Goal: Check status: Check status

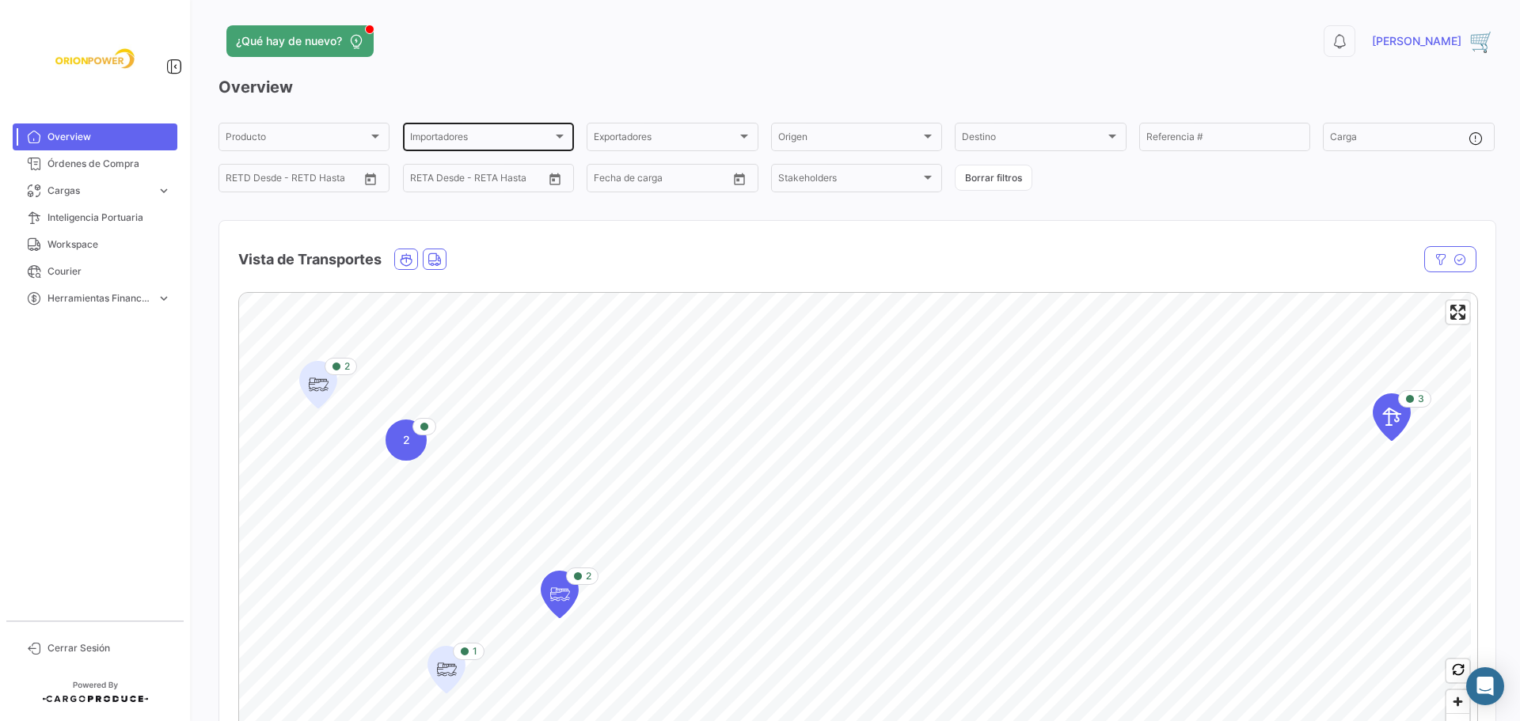
click at [553, 132] on div at bounding box center [560, 136] width 14 height 13
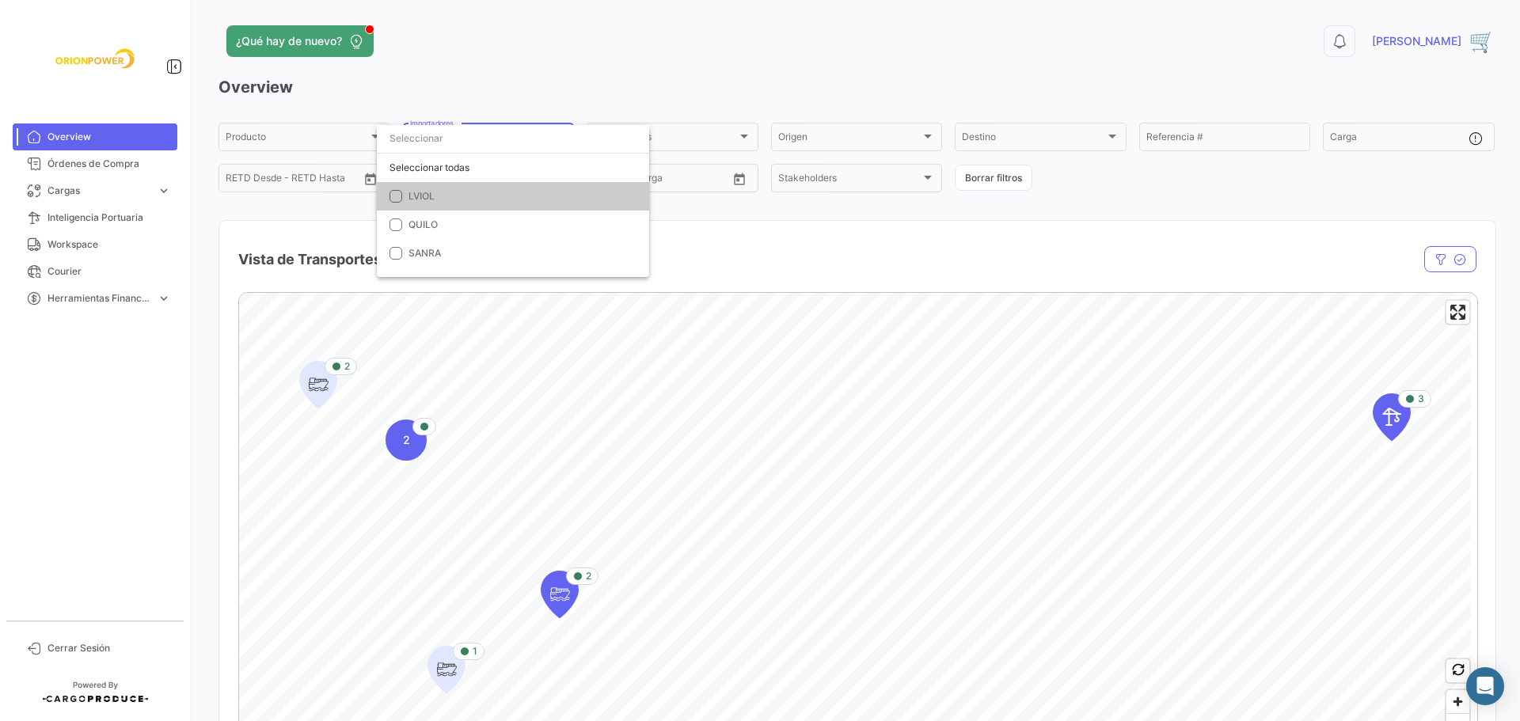
click at [397, 205] on mat-option "LVIOL" at bounding box center [513, 196] width 272 height 29
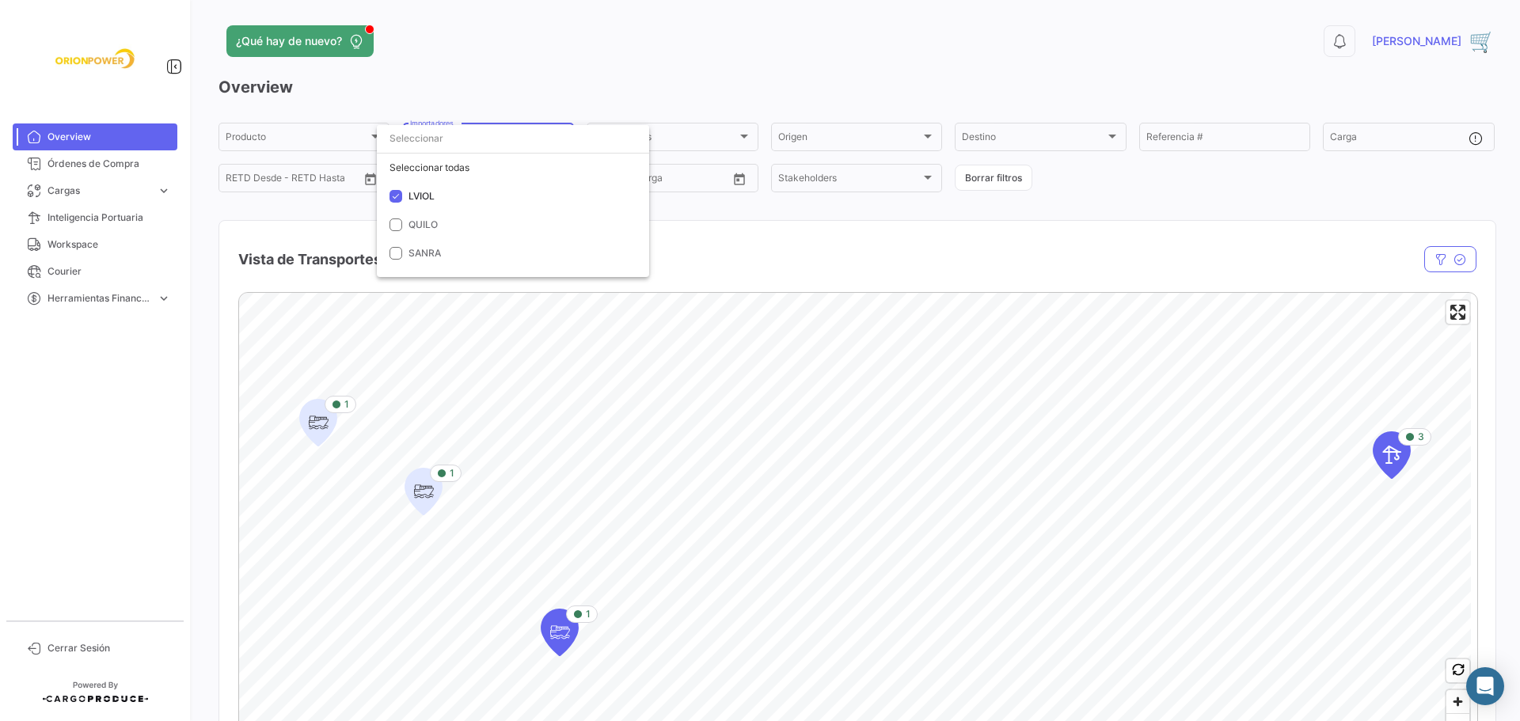
drag, startPoint x: 1516, startPoint y: 169, endPoint x: 1515, endPoint y: 207, distance: 38.0
click at [1515, 207] on div at bounding box center [760, 360] width 1520 height 721
drag, startPoint x: 1511, startPoint y: 177, endPoint x: 1509, endPoint y: 204, distance: 27.8
click at [1509, 204] on div "¿Qué hay de nuevo? 0 [PERSON_NAME] Overview Producto Producto LVIOL Importadore…" at bounding box center [856, 360] width 1327 height 721
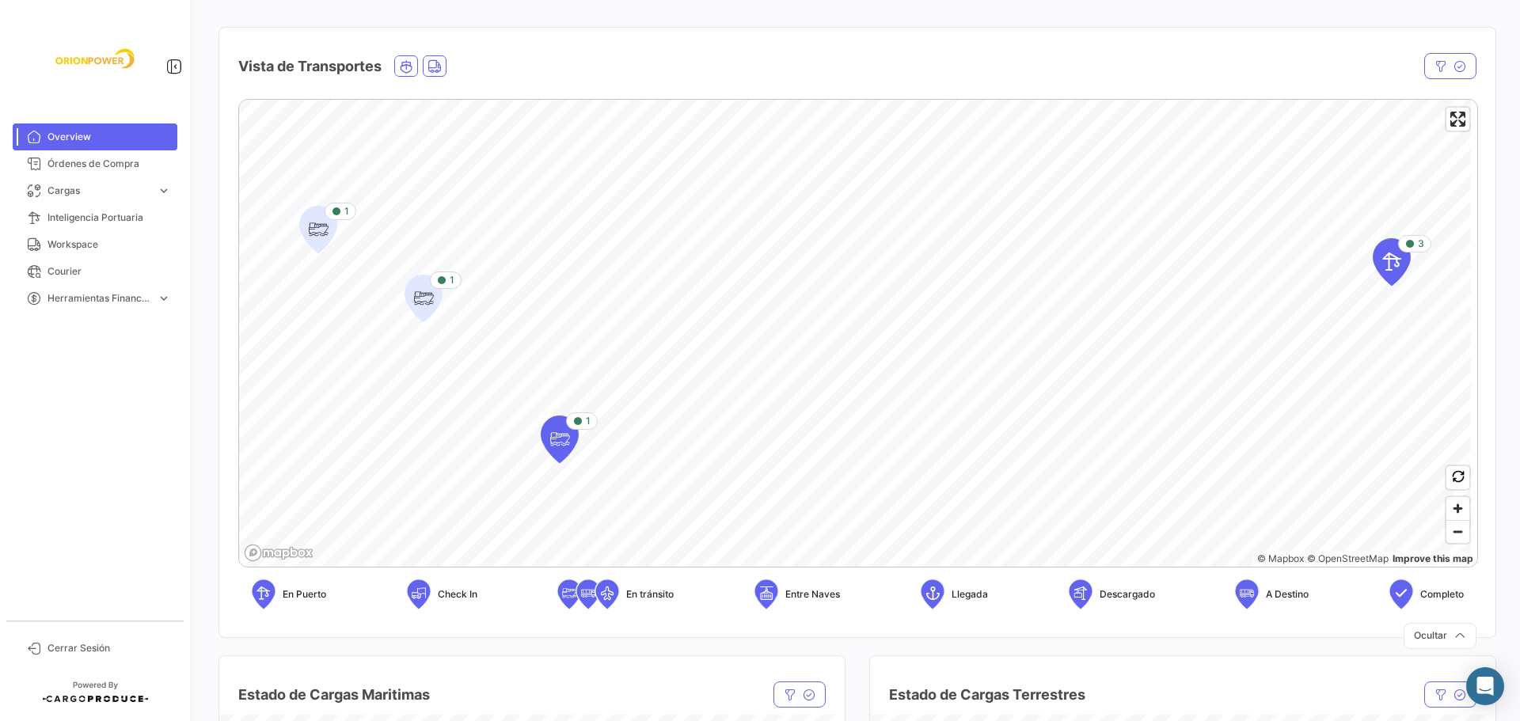
scroll to position [331, 0]
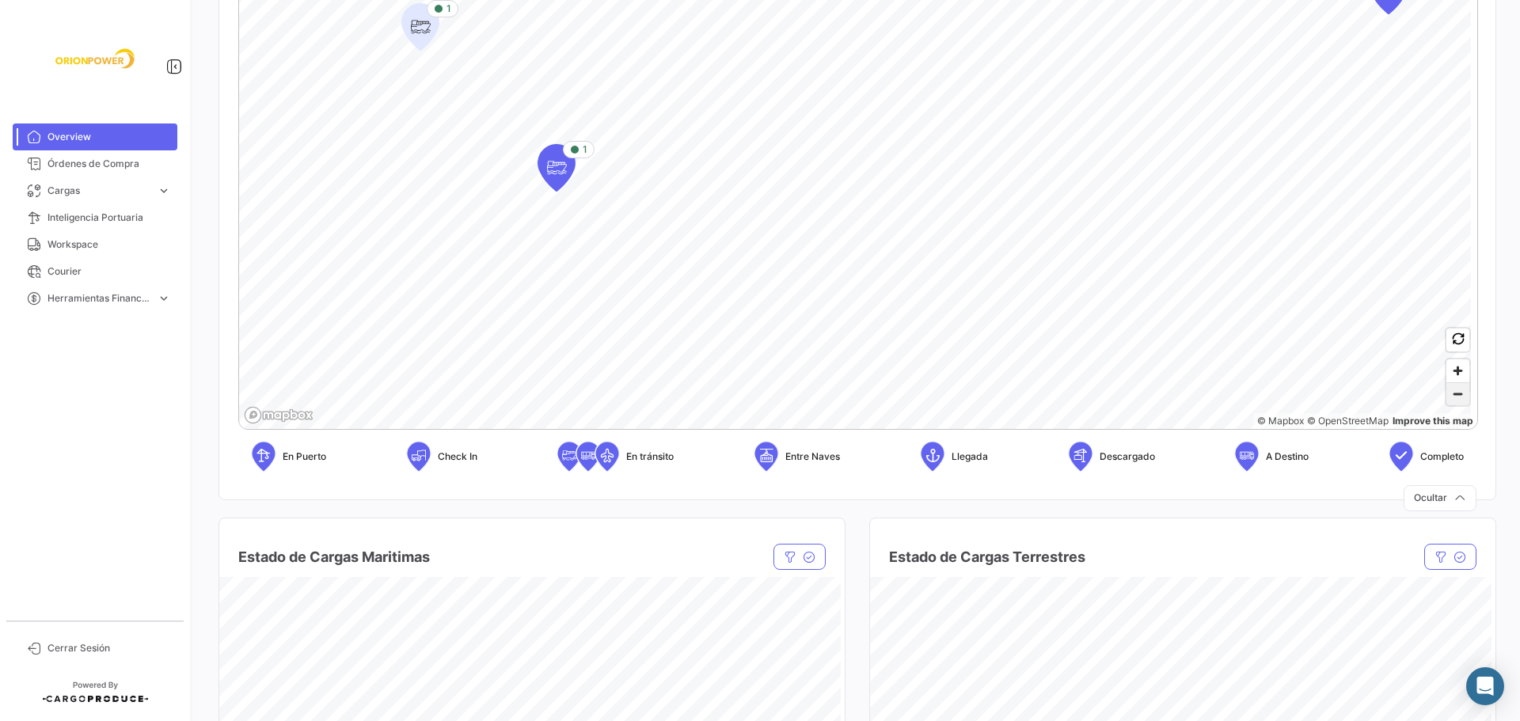
click at [1447, 399] on span "Zoom out" at bounding box center [1458, 394] width 23 height 22
click at [1447, 371] on span "Zoom in" at bounding box center [1458, 370] width 23 height 23
click at [67, 165] on span "Órdenes de Compra" at bounding box center [110, 164] width 124 height 14
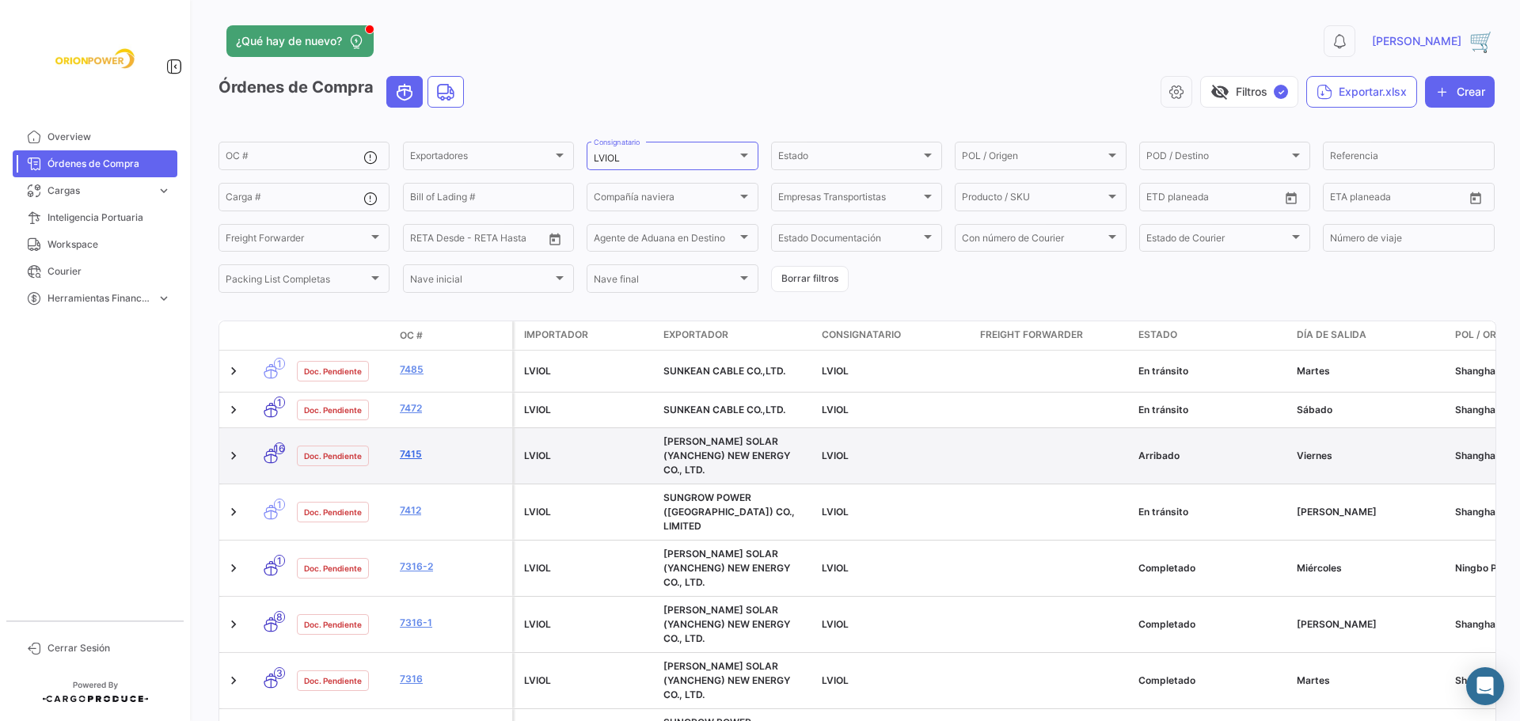
click at [405, 448] on link "7415" at bounding box center [453, 454] width 106 height 14
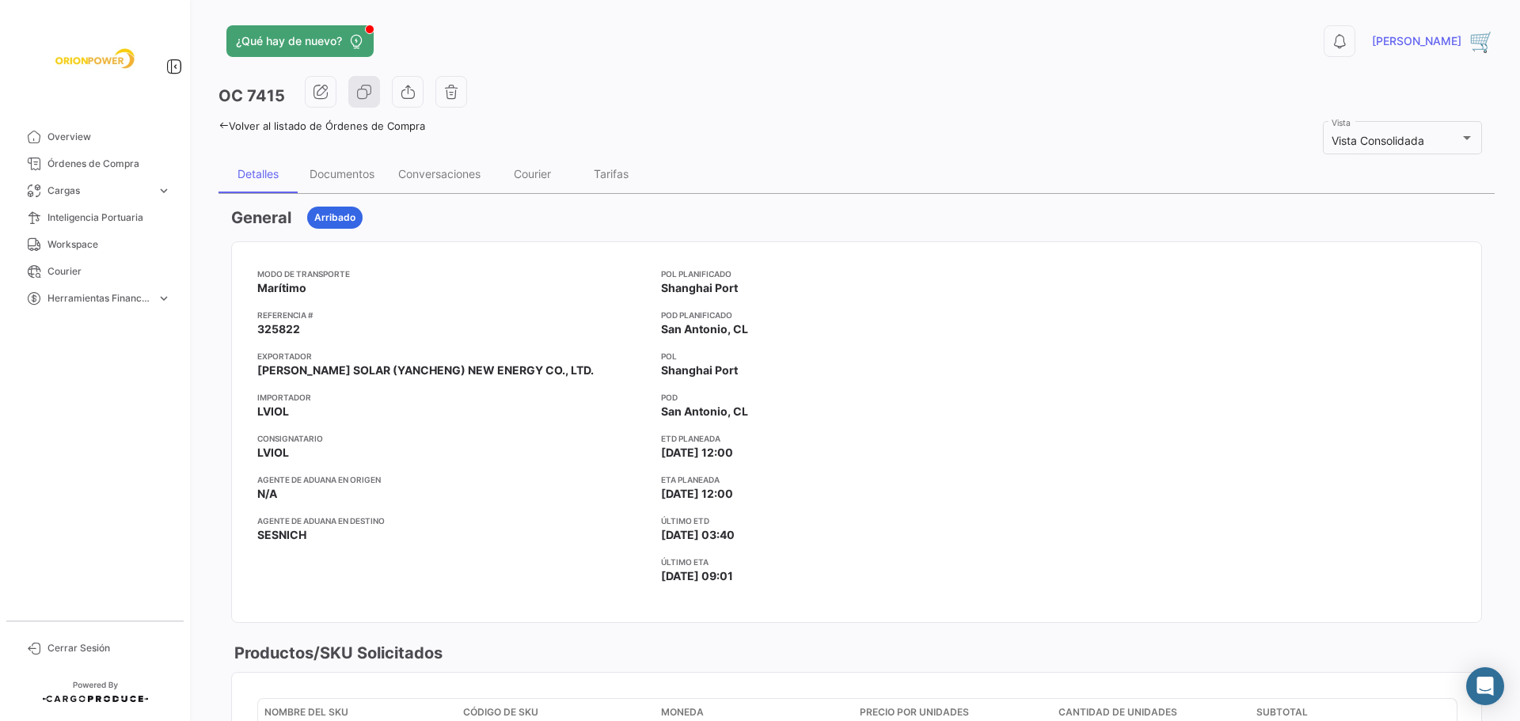
drag, startPoint x: 259, startPoint y: 325, endPoint x: 300, endPoint y: 333, distance: 42.1
click at [302, 329] on app-card-info-value "325822" at bounding box center [452, 329] width 391 height 16
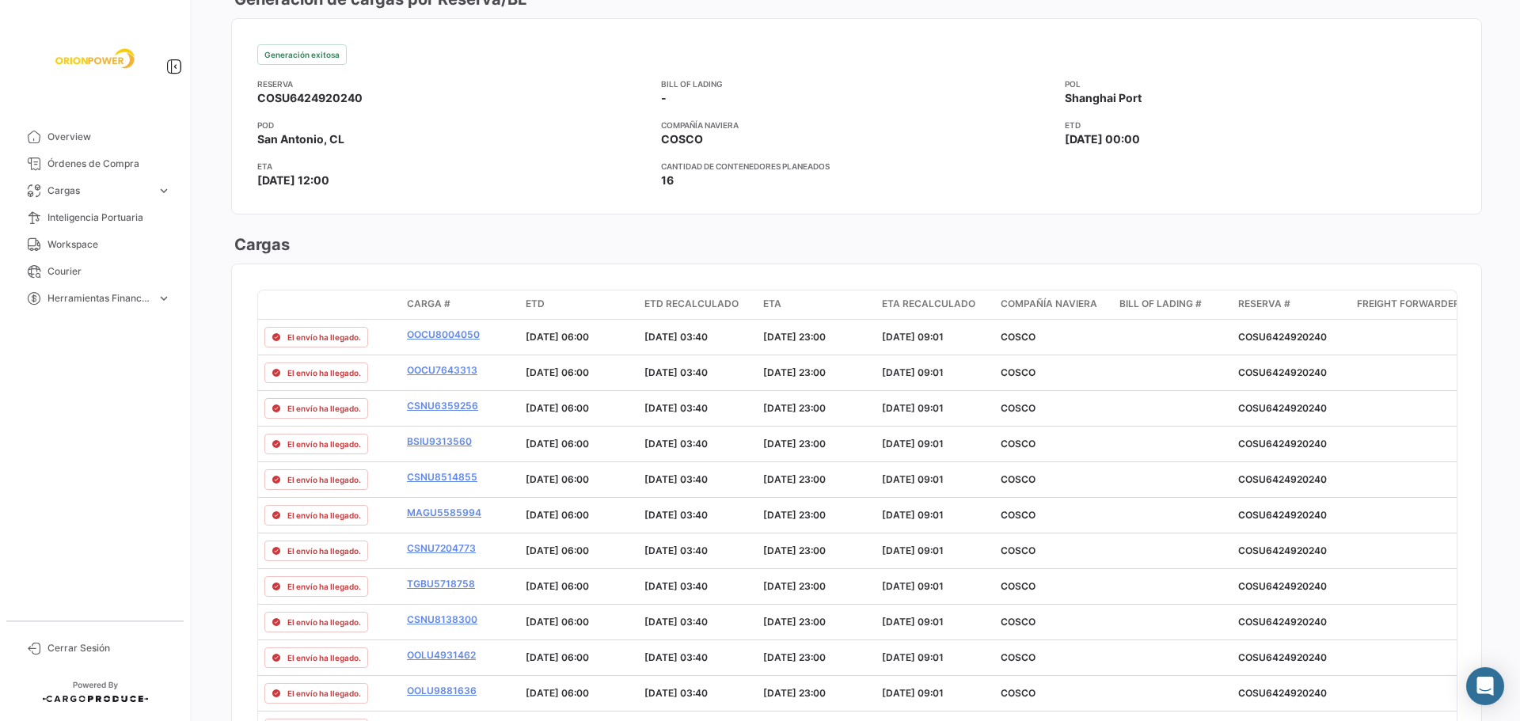
scroll to position [882, 0]
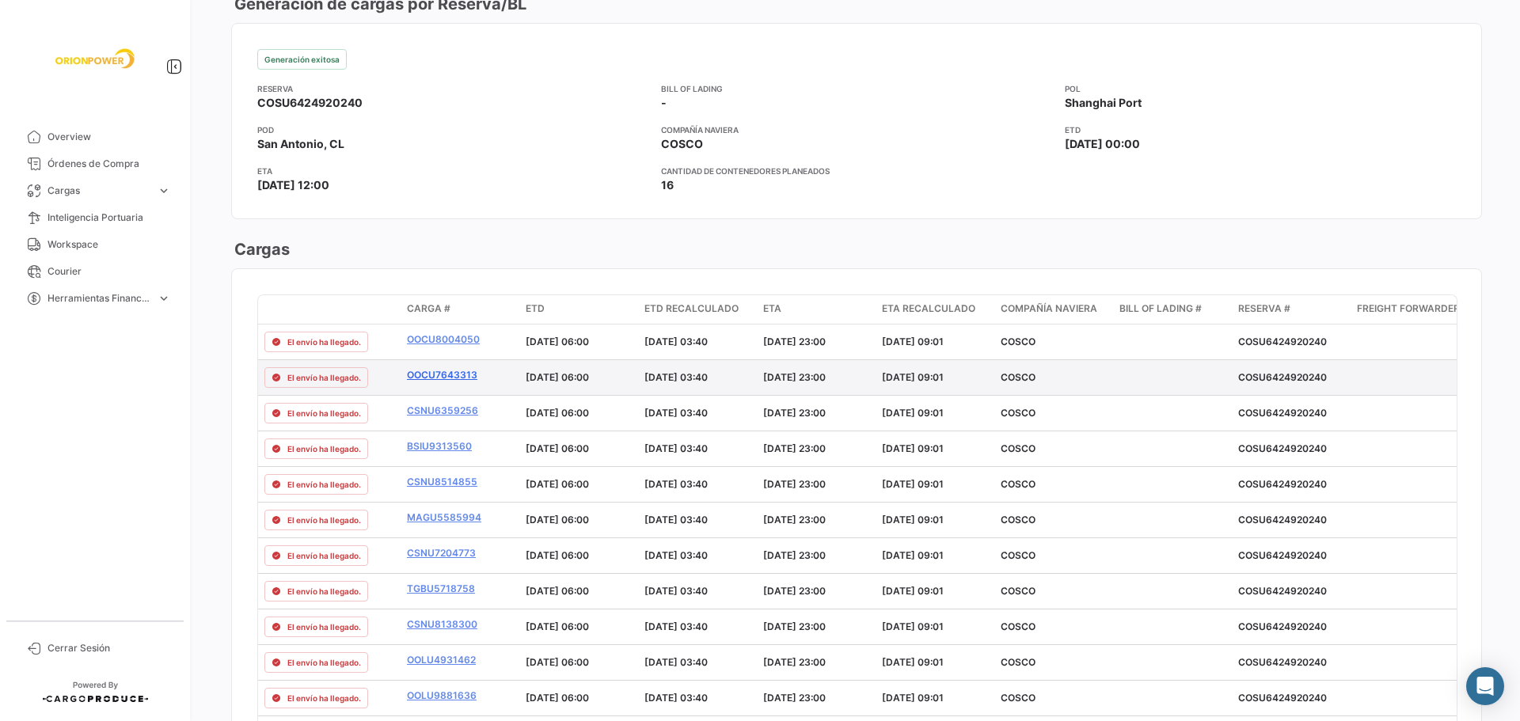
click at [461, 375] on link "OOCU7643313" at bounding box center [460, 375] width 106 height 14
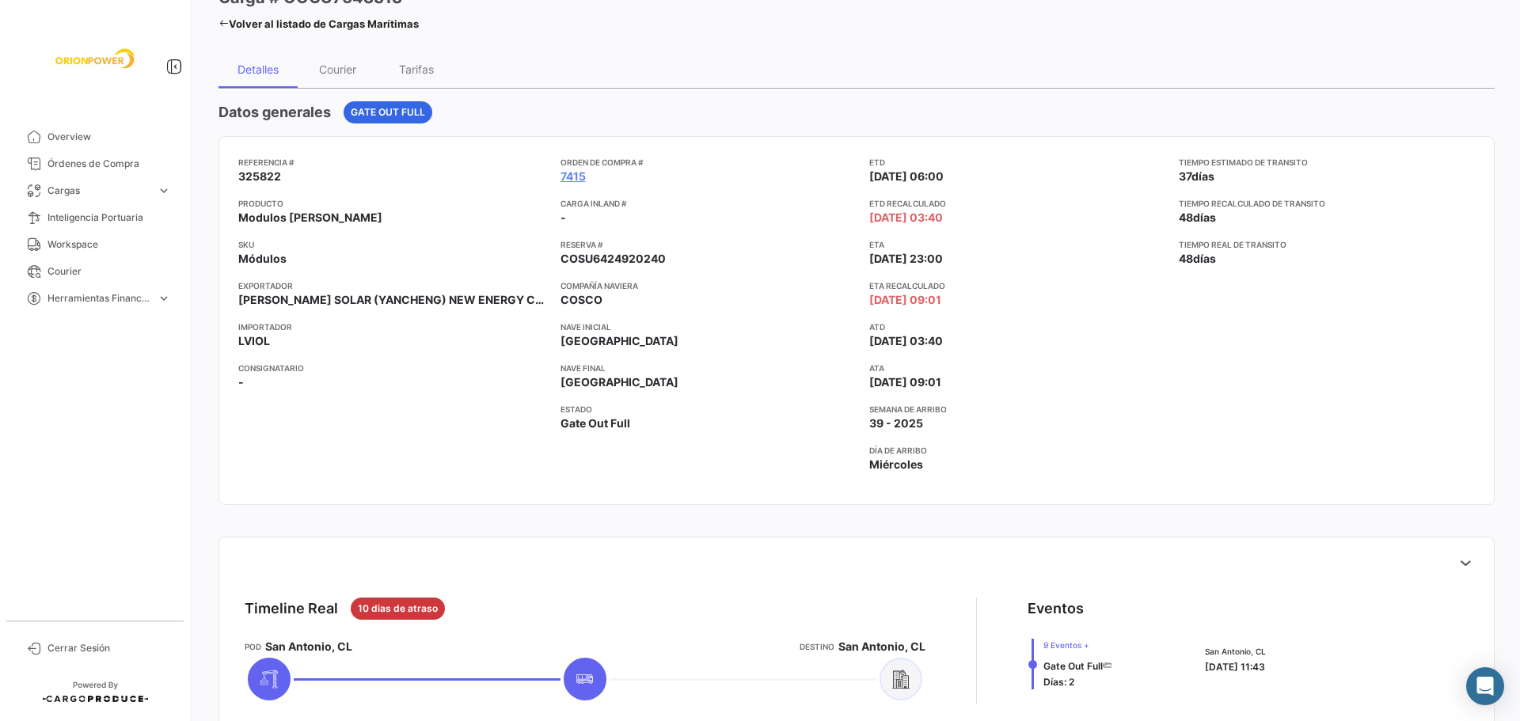
scroll to position [88, 0]
